Goal: Information Seeking & Learning: Learn about a topic

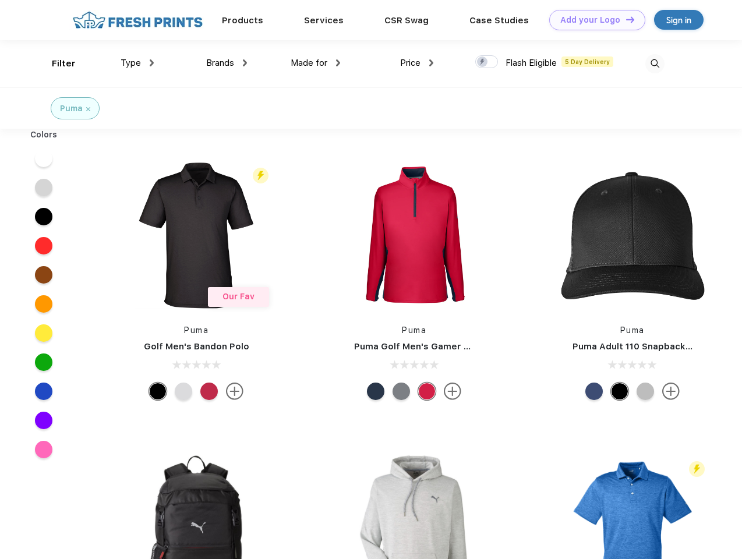
scroll to position [1, 0]
click at [593, 20] on link "Add your Logo Design Tool" at bounding box center [597, 20] width 96 height 20
click at [0, 0] on div "Design Tool" at bounding box center [0, 0] width 0 height 0
click at [625, 19] on link "Add your Logo Design Tool" at bounding box center [597, 20] width 96 height 20
click at [56, 63] on div "Filter" at bounding box center [64, 63] width 24 height 13
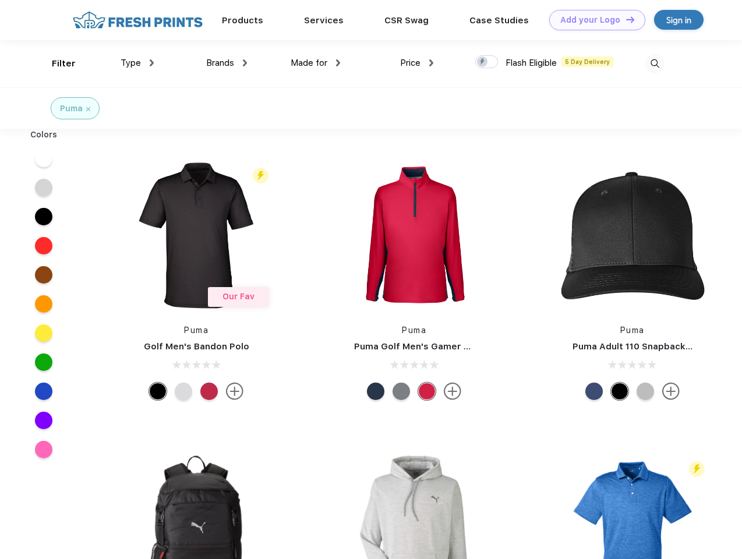
click at [137, 63] on span "Type" at bounding box center [130, 63] width 20 height 10
click at [226, 63] on span "Brands" at bounding box center [220, 63] width 28 height 10
click at [316, 63] on span "Made for" at bounding box center [308, 63] width 37 height 10
click at [417, 63] on span "Price" at bounding box center [410, 63] width 20 height 10
click at [487, 62] on div at bounding box center [486, 61] width 23 height 13
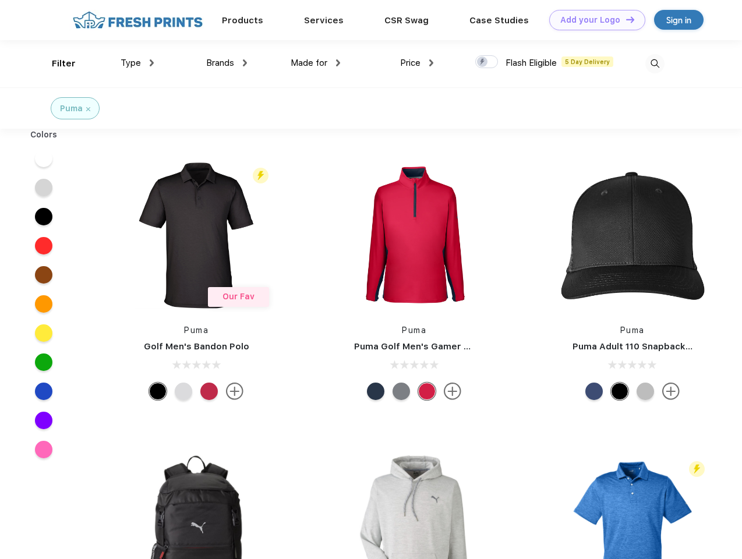
click at [483, 62] on input "checkbox" at bounding box center [479, 59] width 8 height 8
click at [654, 63] on img at bounding box center [654, 63] width 19 height 19
